Goal: Transaction & Acquisition: Purchase product/service

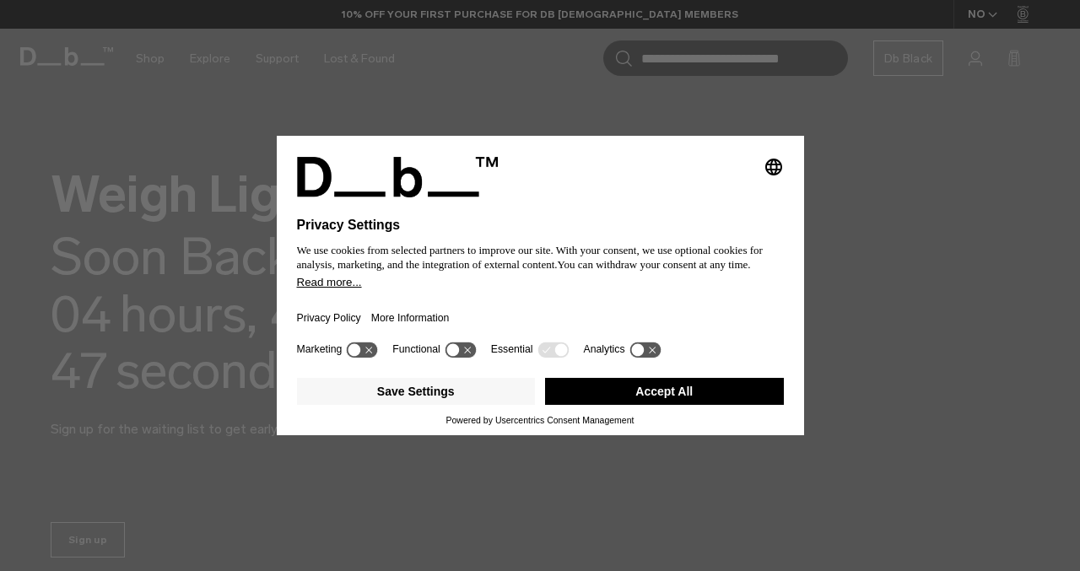
click at [658, 399] on button "Accept All" at bounding box center [664, 391] width 239 height 27
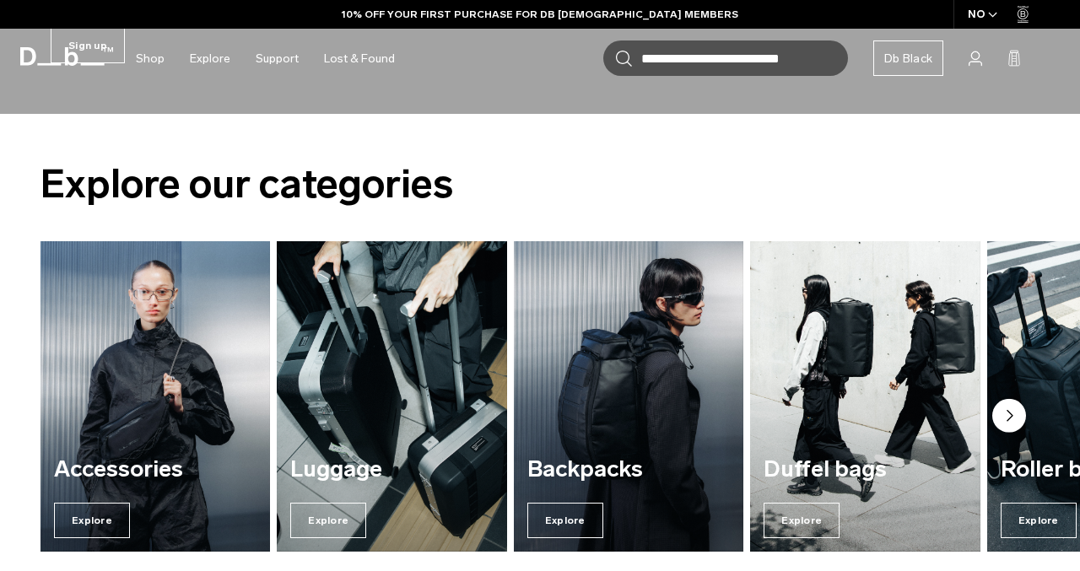
scroll to position [501, 0]
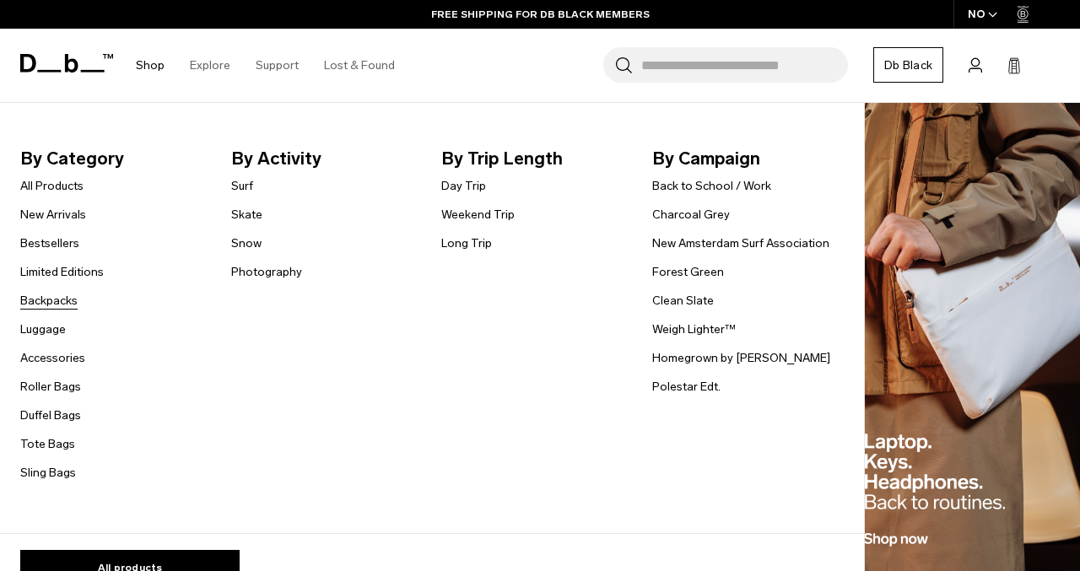
click at [41, 298] on link "Backpacks" at bounding box center [48, 301] width 57 height 18
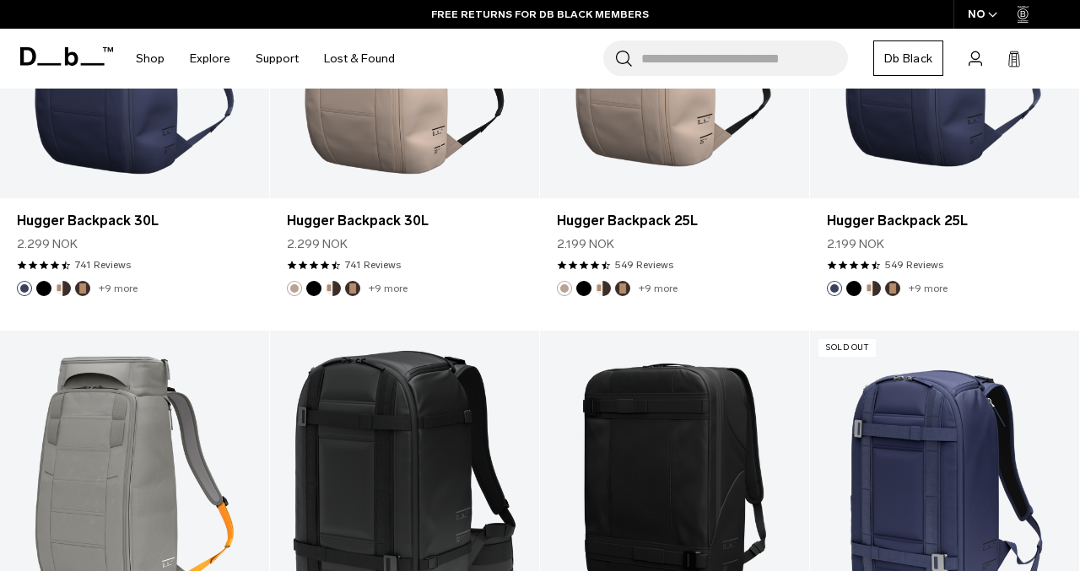
scroll to position [1368, 0]
